Goal: Task Accomplishment & Management: Complete application form

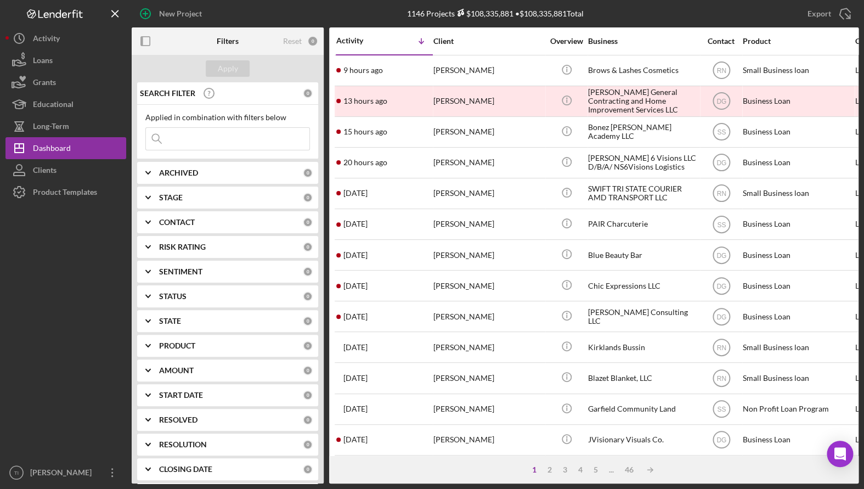
click at [214, 143] on input at bounding box center [227, 139] width 163 height 22
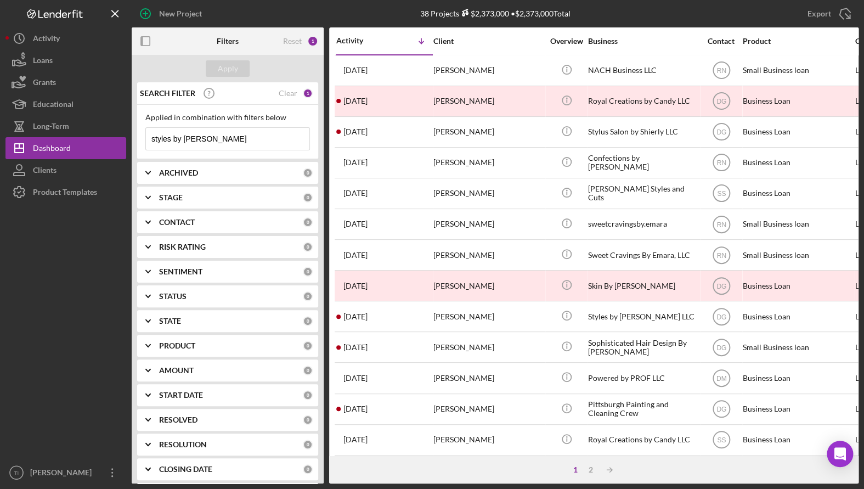
click at [207, 139] on input "styles by [PERSON_NAME]" at bounding box center [227, 139] width 163 height 22
click at [171, 137] on input "styles by [PERSON_NAME]" at bounding box center [227, 139] width 163 height 22
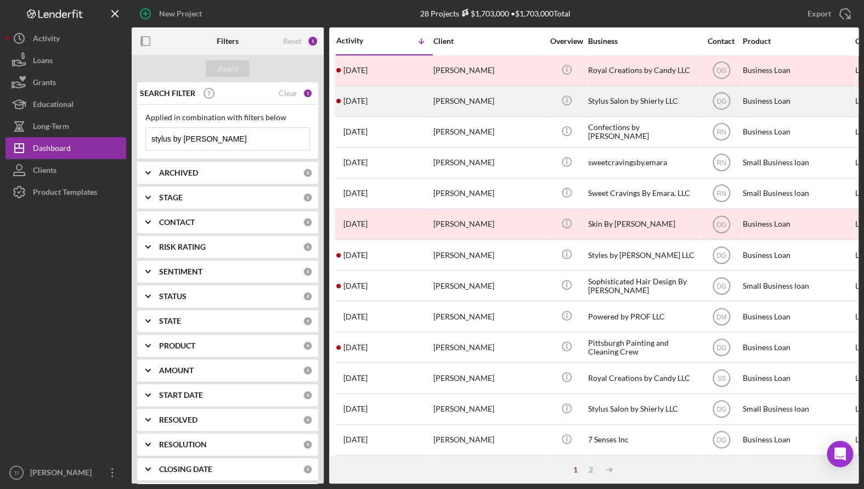
type input "stylus by [PERSON_NAME]"
click at [640, 106] on div "Stylus Salon by Shierly LLC" at bounding box center [643, 101] width 110 height 29
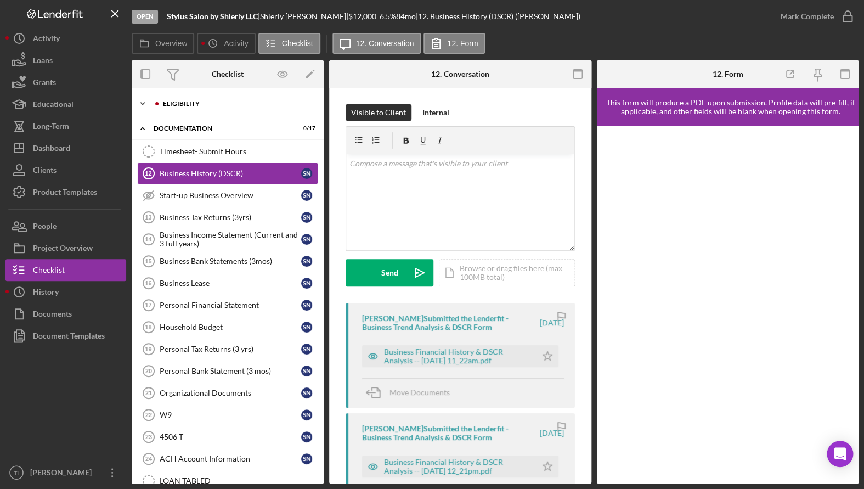
click at [183, 103] on div "Eligibility" at bounding box center [236, 103] width 147 height 7
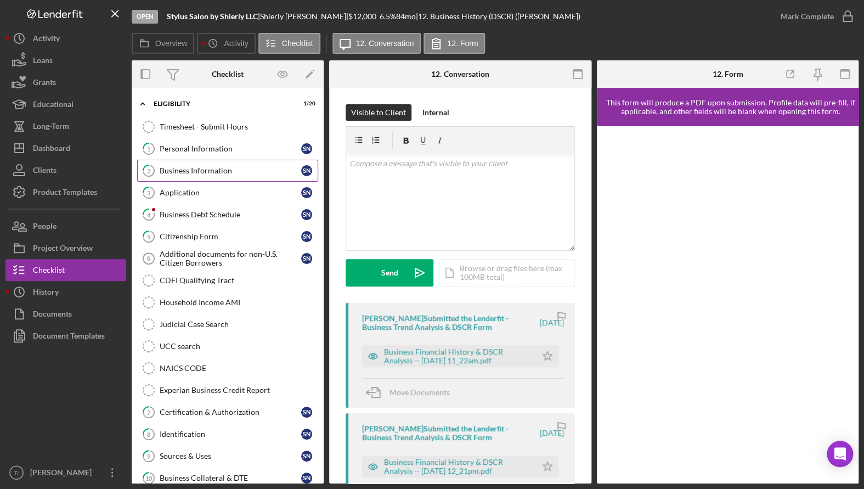
click at [200, 172] on div "Business Information" at bounding box center [231, 170] width 142 height 9
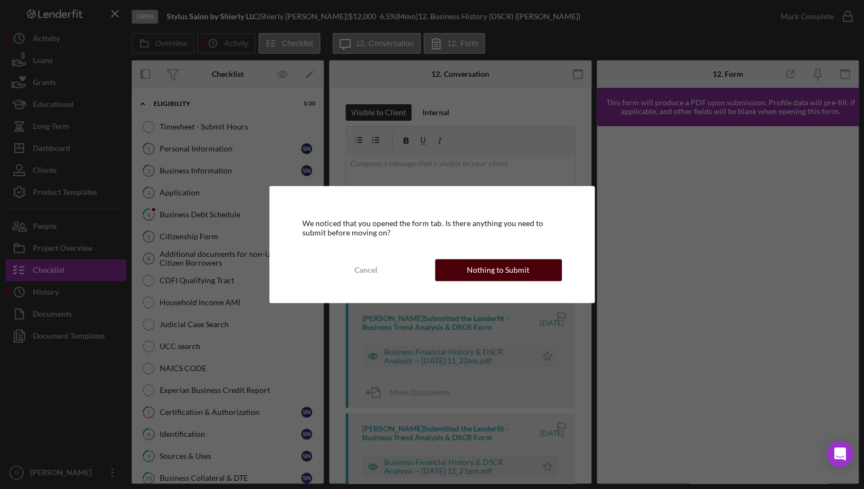
click at [529, 267] on button "Nothing to Submit" at bounding box center [498, 270] width 127 height 22
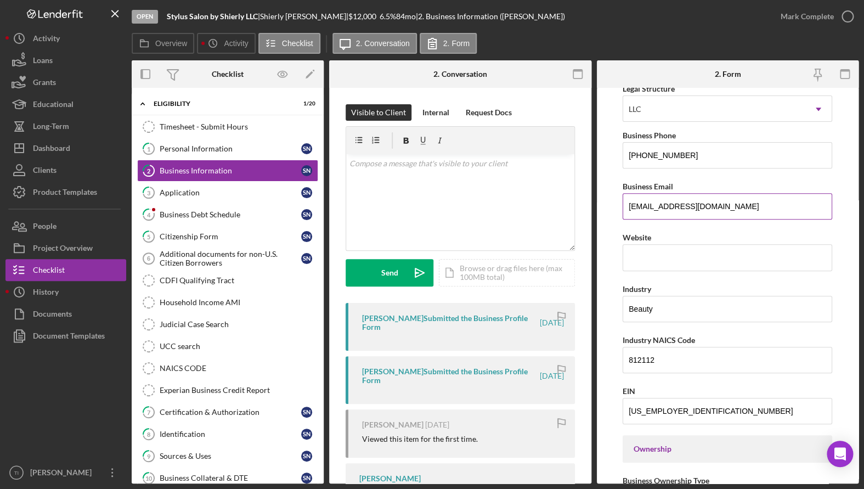
scroll to position [219, 0]
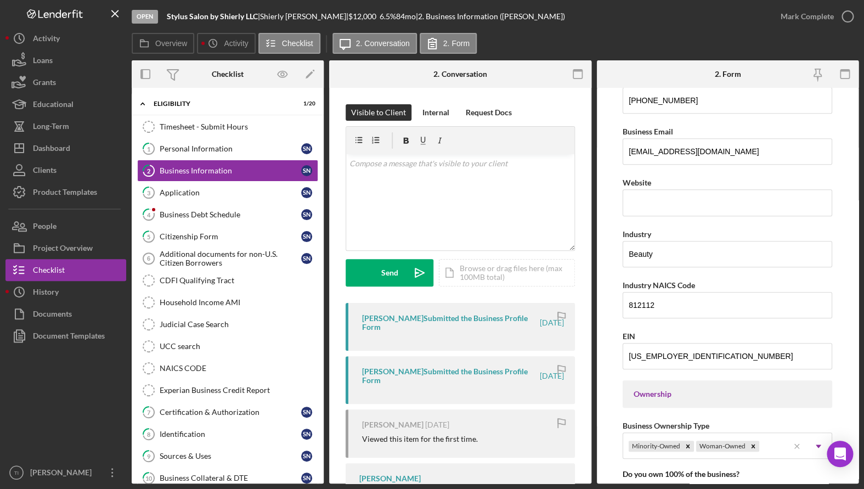
click at [62, 417] on div at bounding box center [65, 404] width 121 height 115
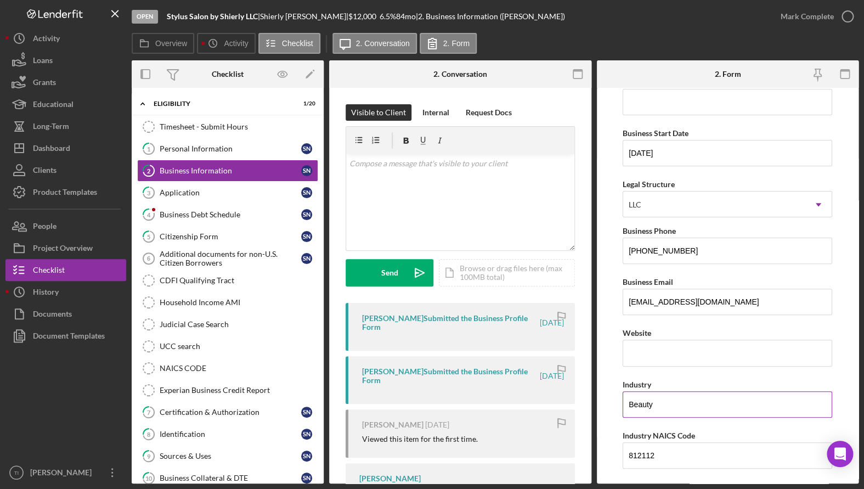
scroll to position [0, 0]
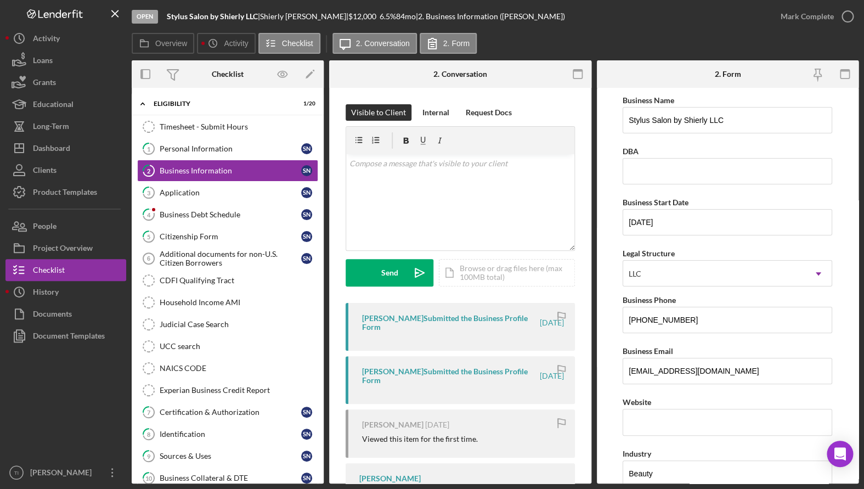
click at [674, 37] on div "Overview Icon/History Activity Checklist Icon/Message 2. Conversation 2. Form" at bounding box center [495, 44] width 727 height 22
click at [185, 146] on div "Personal Information" at bounding box center [231, 148] width 142 height 9
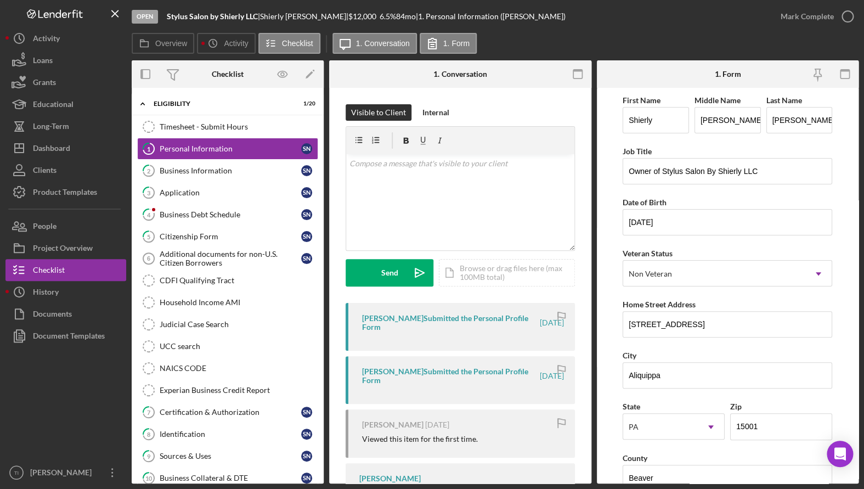
click at [702, 25] on div "Open Stylus Salon by Shierly LLC | [PERSON_NAME] | $12,000 $12,000 6.5 % 84 mo …" at bounding box center [451, 16] width 638 height 33
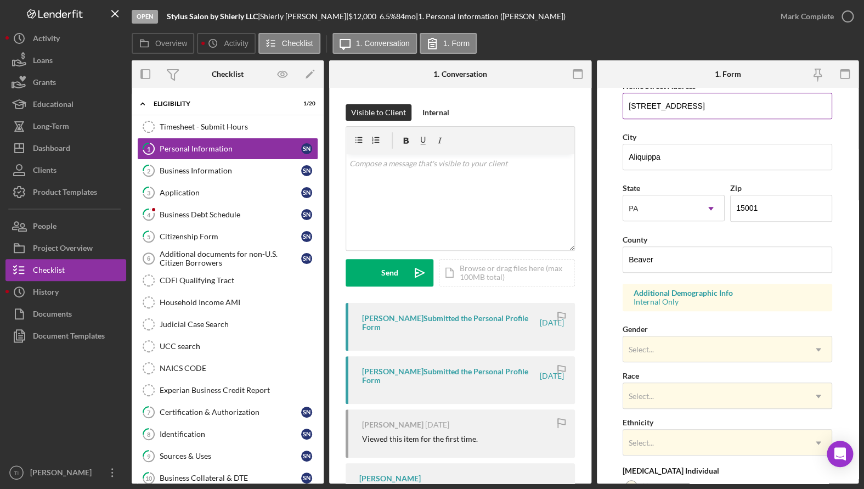
scroll to position [219, 0]
click at [191, 166] on div "Business Information" at bounding box center [231, 170] width 142 height 9
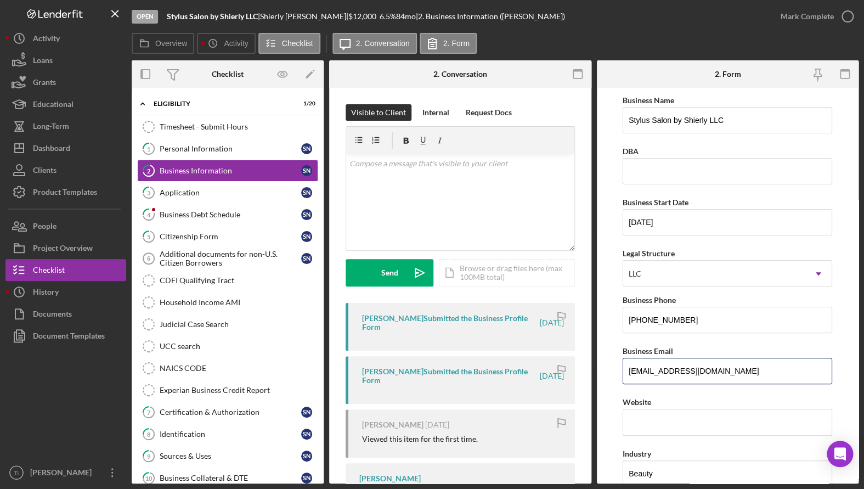
drag, startPoint x: 726, startPoint y: 368, endPoint x: 553, endPoint y: 369, distance: 172.8
click at [553, 369] on div "Overview Internal Workflow Stage Open Icon/Dropdown Arrow Archive (can unarchiv…" at bounding box center [495, 271] width 727 height 423
drag, startPoint x: 688, startPoint y: 24, endPoint x: 679, endPoint y: 35, distance: 14.0
click at [688, 24] on div "Open Stylus Salon by Shierly LLC | [PERSON_NAME] | $12,000 $12,000 6.5 % 84 mo …" at bounding box center [451, 16] width 638 height 33
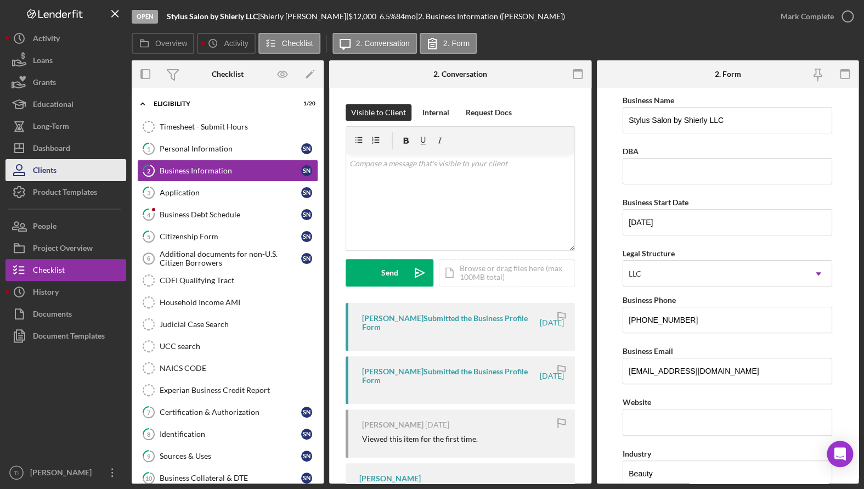
drag, startPoint x: 66, startPoint y: 149, endPoint x: 79, endPoint y: 165, distance: 20.3
click at [67, 149] on div "Dashboard" at bounding box center [51, 149] width 37 height 25
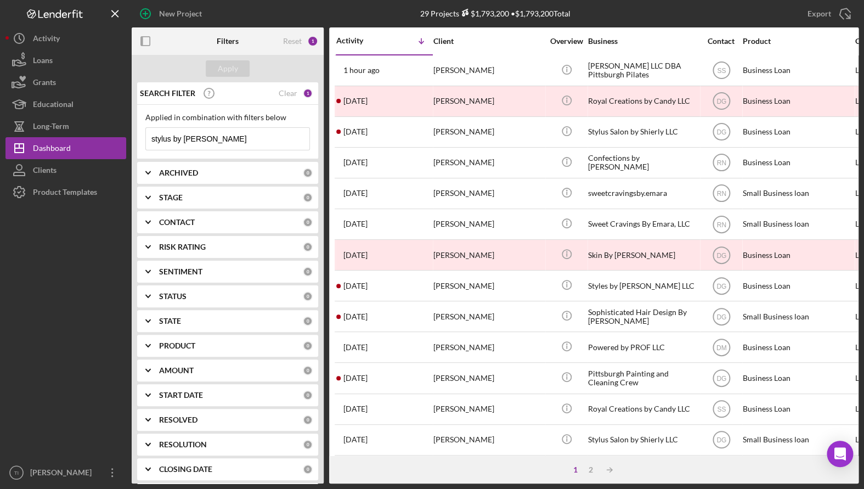
click at [225, 137] on input "stylus by [PERSON_NAME]" at bounding box center [227, 139] width 163 height 22
drag, startPoint x: 201, startPoint y: 138, endPoint x: 129, endPoint y: 135, distance: 72.5
click at [129, 135] on div "New Project 29 Projects $1,793,200 • $1,793,200 Total stylus by shierly Export …" at bounding box center [431, 241] width 853 height 483
